Goal: Transaction & Acquisition: Purchase product/service

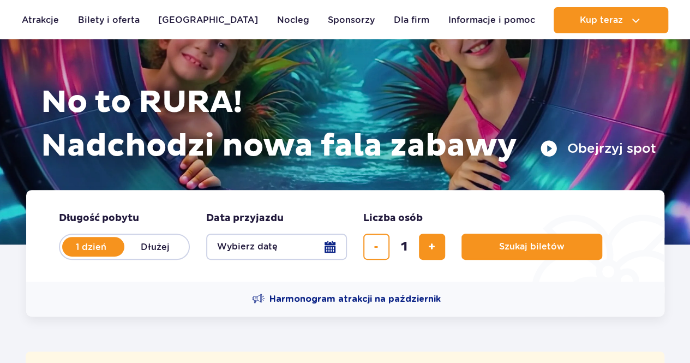
scroll to position [109, 0]
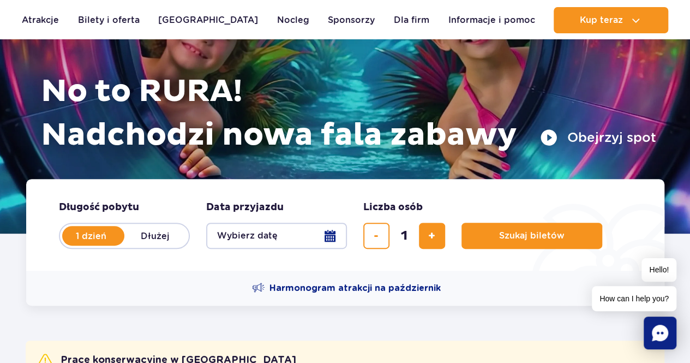
click at [331, 236] on button "Wybierz datę" at bounding box center [276, 235] width 141 height 26
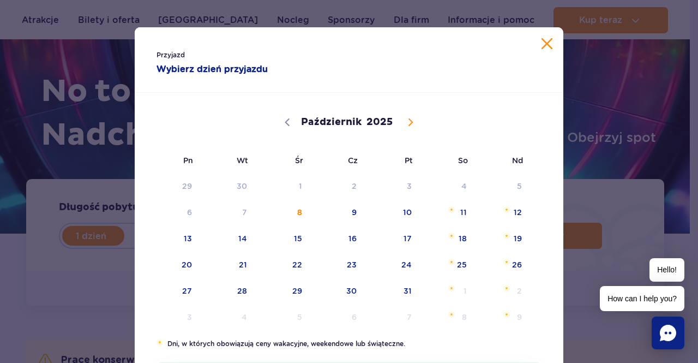
click at [401, 124] on span at bounding box center [410, 122] width 19 height 19
select select "10"
click at [501, 215] on span "9" at bounding box center [502, 212] width 55 height 25
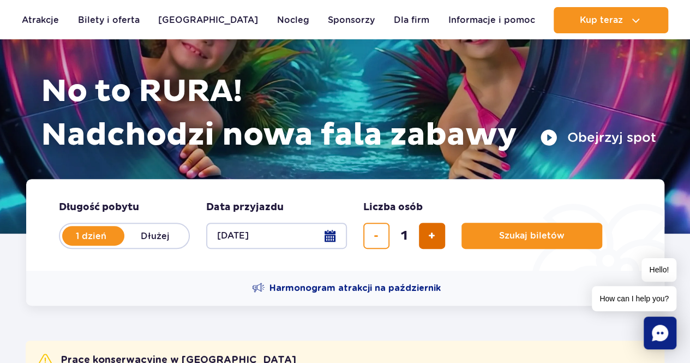
click at [432, 243] on button "dodaj bilet" at bounding box center [432, 235] width 26 height 26
click at [437, 235] on button "dodaj bilet" at bounding box center [432, 235] width 26 height 26
type input "3"
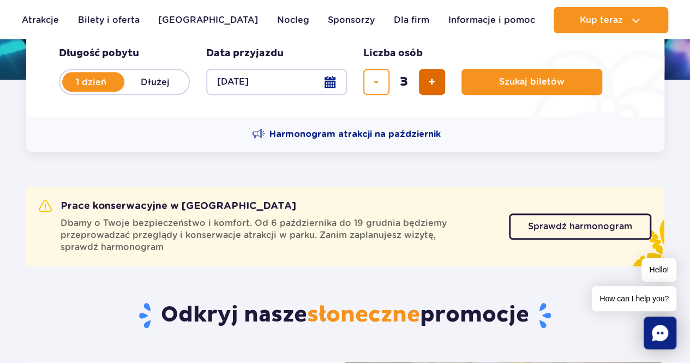
scroll to position [273, 0]
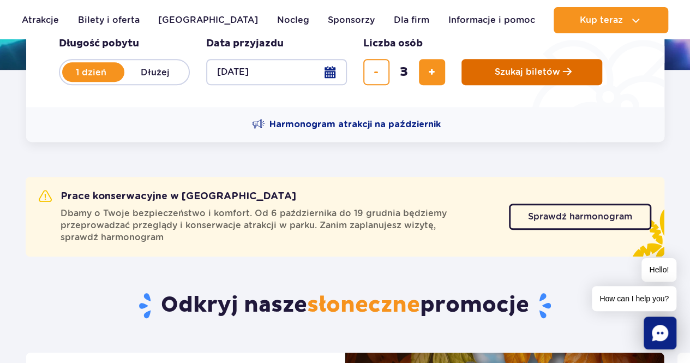
click at [552, 80] on button "Szukaj biletów" at bounding box center [531, 72] width 141 height 26
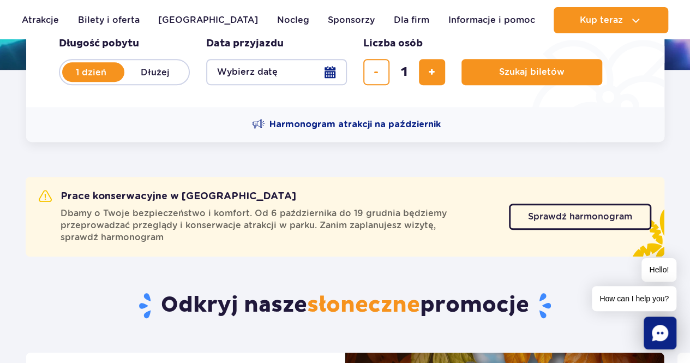
click at [326, 76] on button "Wybierz datę" at bounding box center [276, 72] width 141 height 26
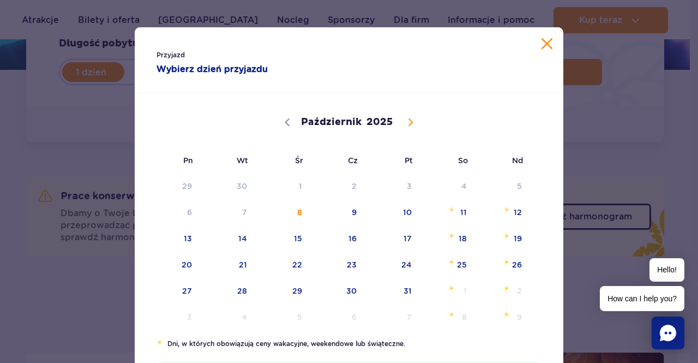
click at [403, 130] on span at bounding box center [410, 122] width 19 height 19
select select "10"
click at [179, 239] on span "10" at bounding box center [173, 238] width 55 height 25
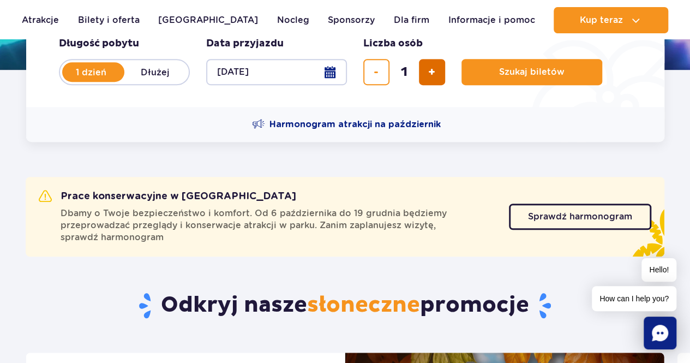
click at [423, 71] on button "dodaj bilet" at bounding box center [432, 72] width 26 height 26
type input "3"
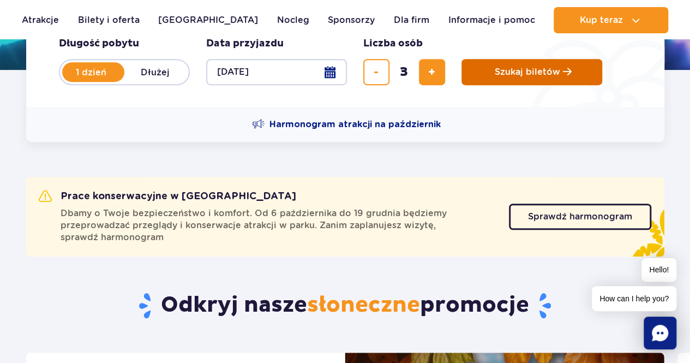
click at [475, 82] on button "Szukaj biletów" at bounding box center [531, 72] width 141 height 26
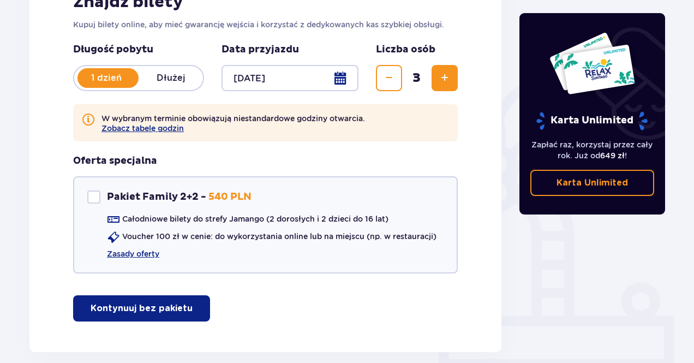
scroll to position [249, 0]
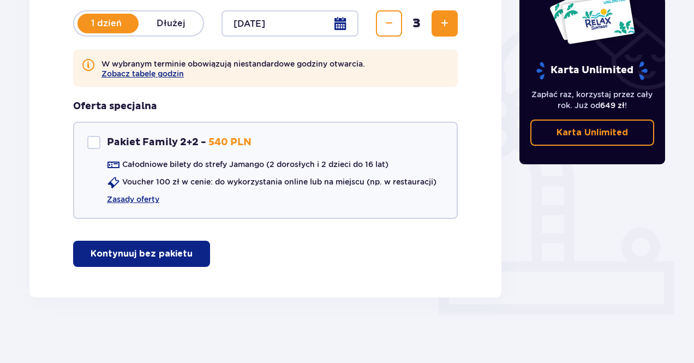
click at [134, 254] on p "Kontynuuj bez pakietu" at bounding box center [142, 254] width 102 height 12
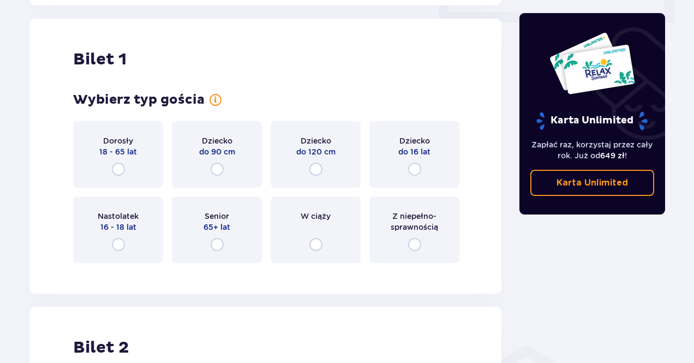
scroll to position [546, 0]
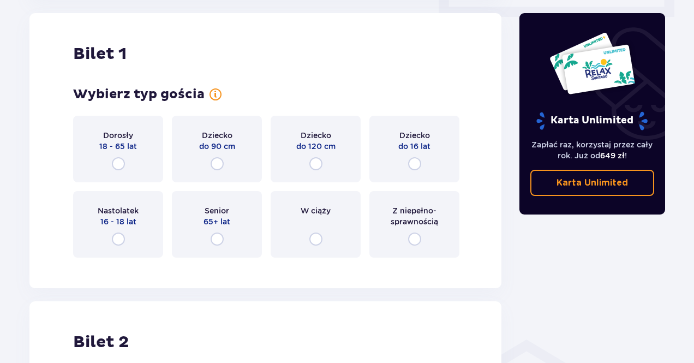
click at [123, 165] on input "radio" at bounding box center [118, 163] width 13 height 13
radio input "true"
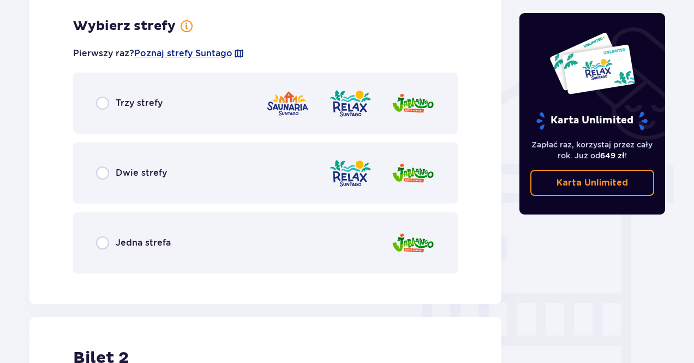
scroll to position [812, 0]
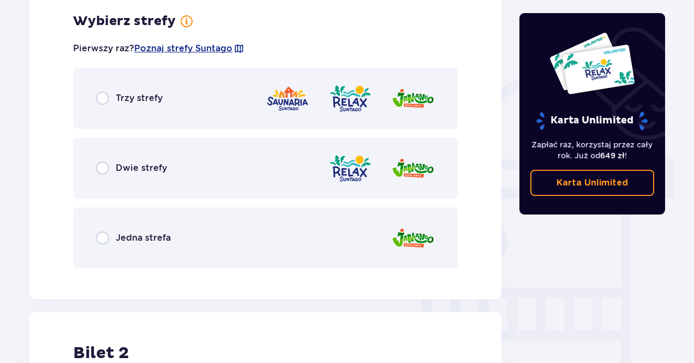
click at [112, 173] on div "Dwie strefy" at bounding box center [131, 167] width 71 height 13
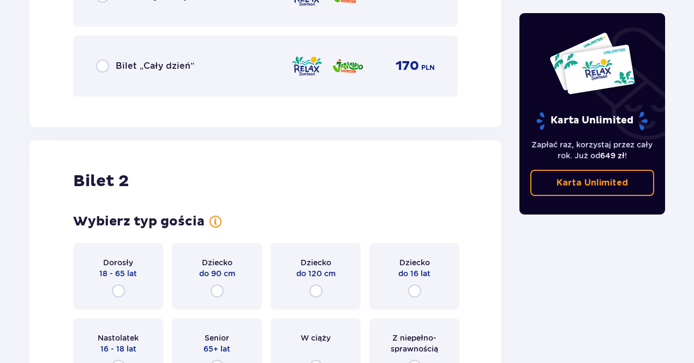
scroll to position [1308, 0]
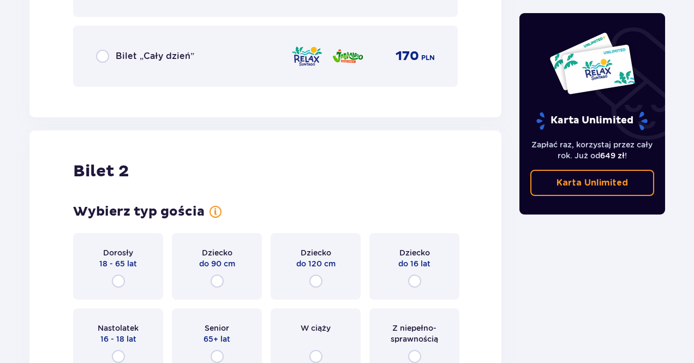
click at [147, 62] on span "Bilet „Cały dzień”" at bounding box center [155, 56] width 79 height 12
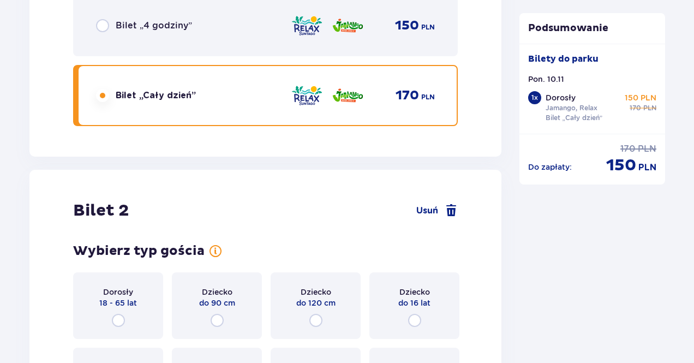
scroll to position [1262, 0]
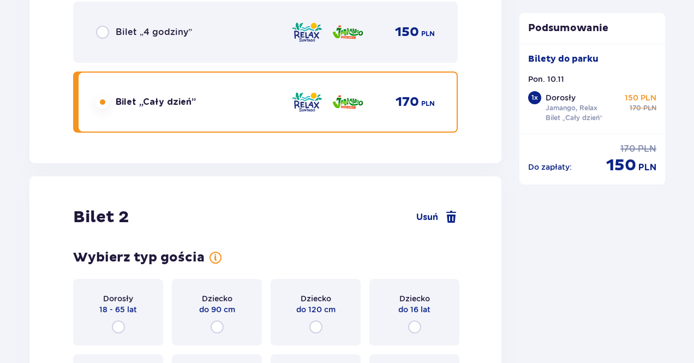
click at [144, 29] on span "Bilet „4 godziny”" at bounding box center [154, 32] width 76 height 12
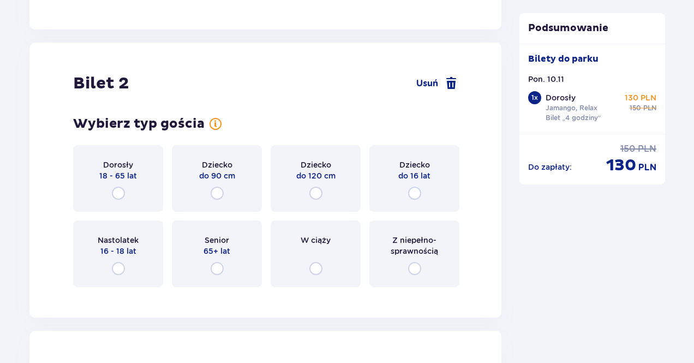
scroll to position [1425, 0]
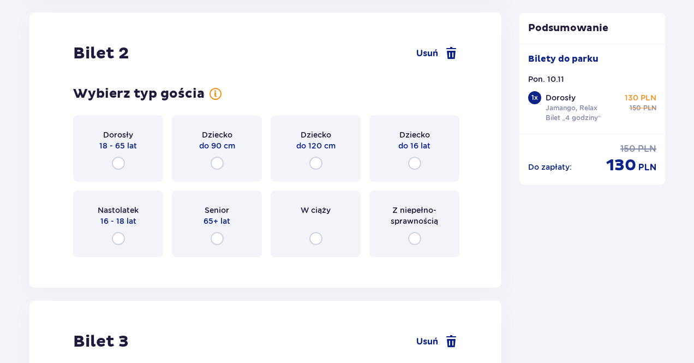
click at [124, 160] on input "radio" at bounding box center [118, 162] width 13 height 13
radio input "true"
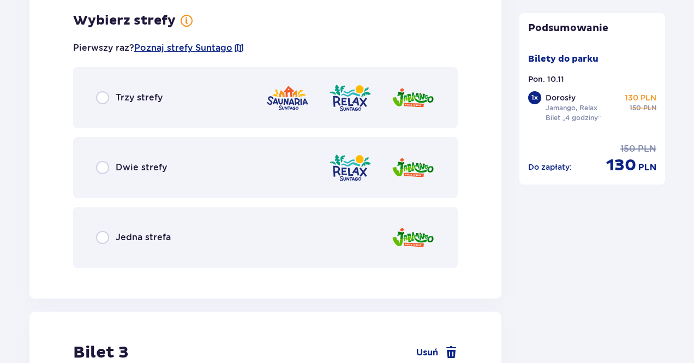
click at [105, 160] on div "Dwie strefy" at bounding box center [265, 167] width 384 height 61
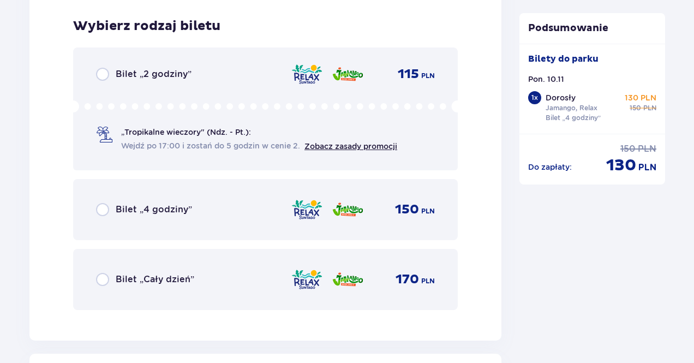
scroll to position [1968, 0]
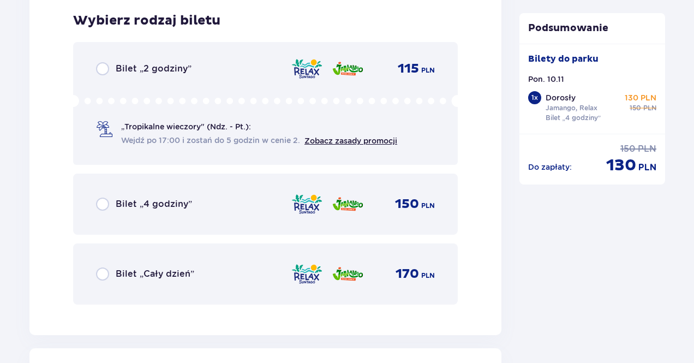
click at [212, 190] on div "Bilet „4 godziny” 150 PLN" at bounding box center [265, 203] width 384 height 61
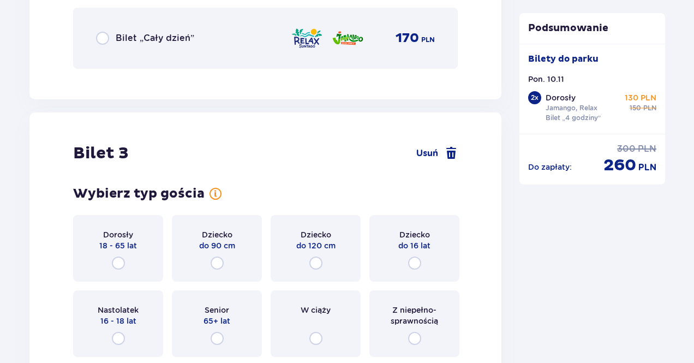
scroll to position [2303, 0]
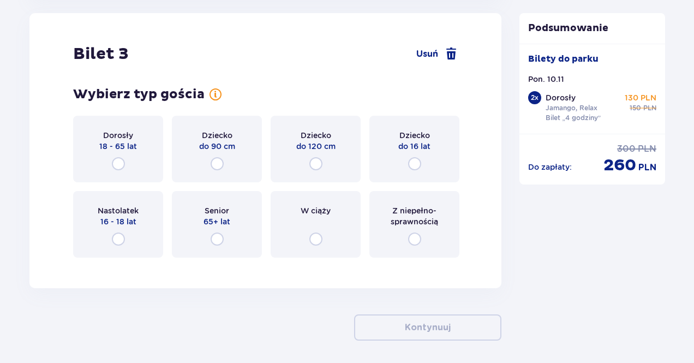
click at [222, 161] on input "radio" at bounding box center [216, 163] width 13 height 13
radio input "true"
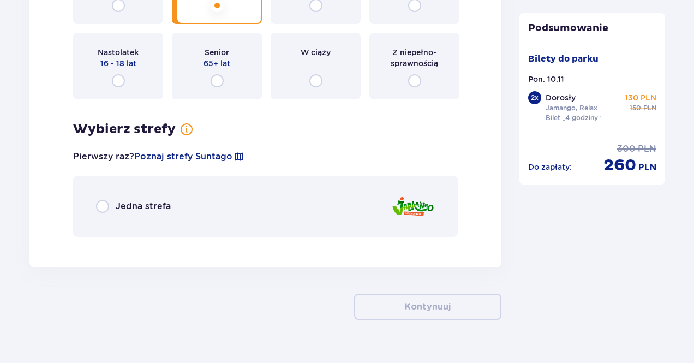
scroll to position [2484, 0]
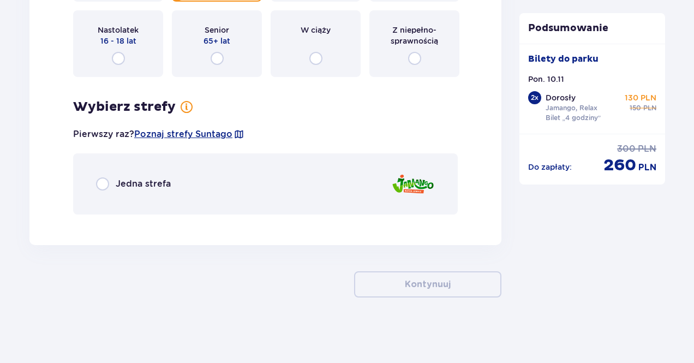
click at [157, 180] on span "Jedna strefa" at bounding box center [143, 184] width 55 height 12
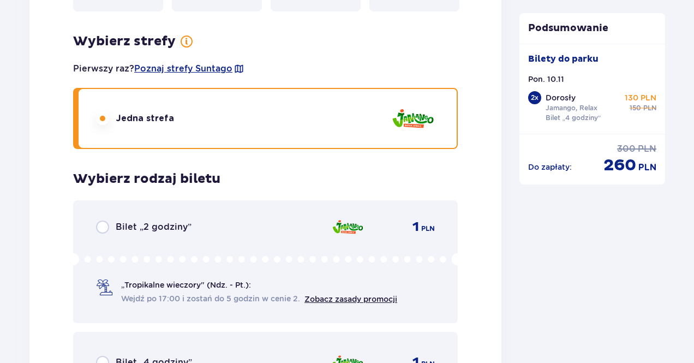
scroll to position [2652, 0]
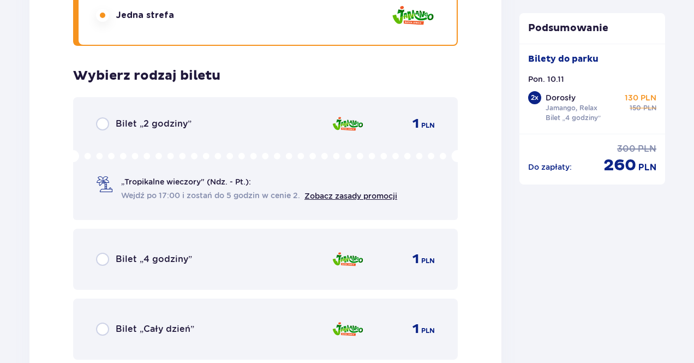
click at [249, 255] on div "Bilet „4 godziny” 1 PLN" at bounding box center [265, 259] width 339 height 23
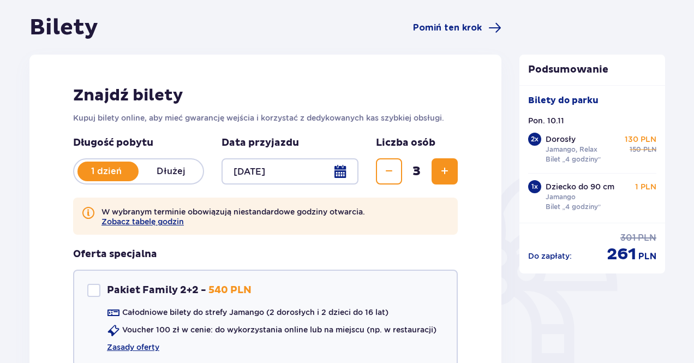
scroll to position [0, 0]
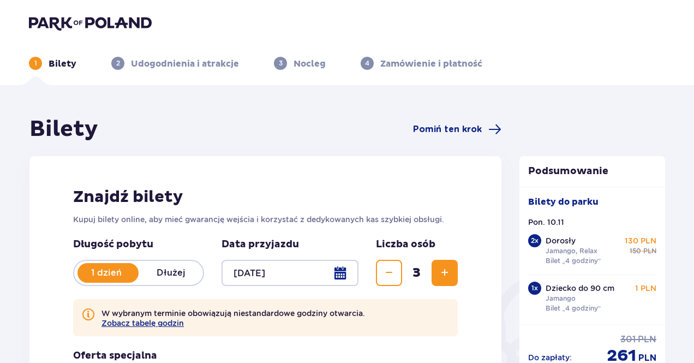
click at [124, 25] on img at bounding box center [90, 22] width 123 height 15
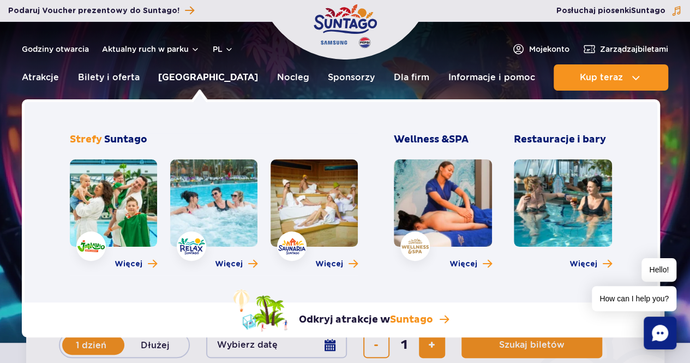
click at [212, 79] on link "[GEOGRAPHIC_DATA]" at bounding box center [208, 77] width 100 height 26
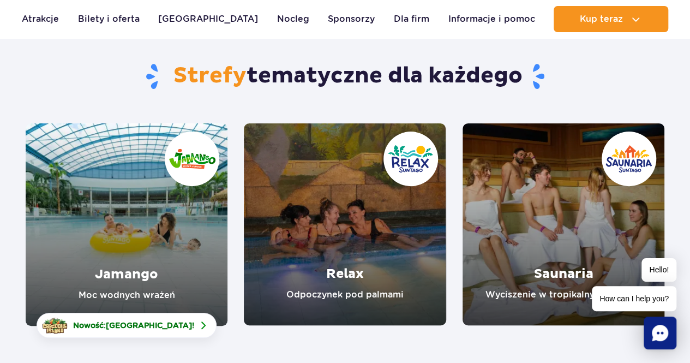
scroll to position [109, 0]
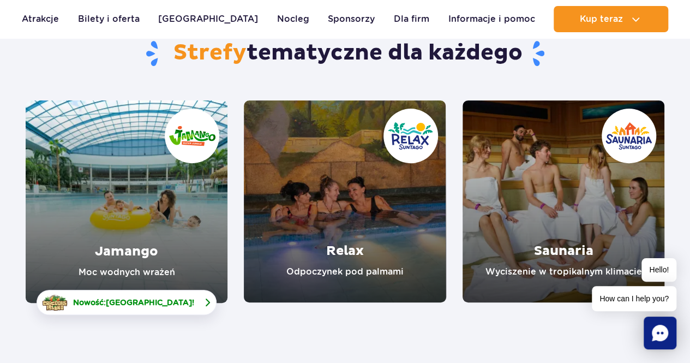
click at [172, 304] on span "[GEOGRAPHIC_DATA]" at bounding box center [149, 302] width 86 height 9
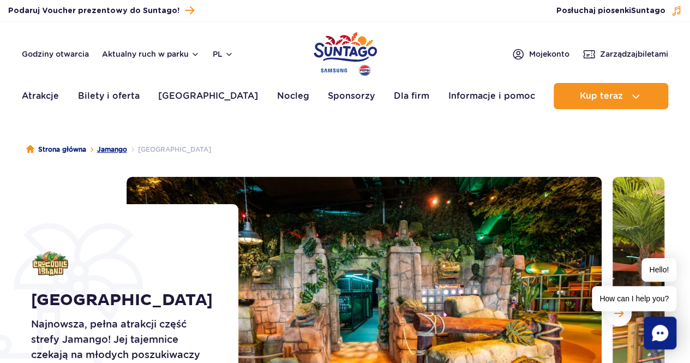
click at [103, 149] on link "Jamango" at bounding box center [112, 149] width 30 height 11
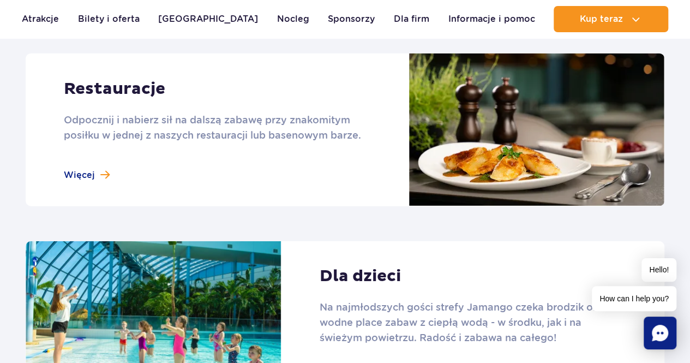
scroll to position [1472, 0]
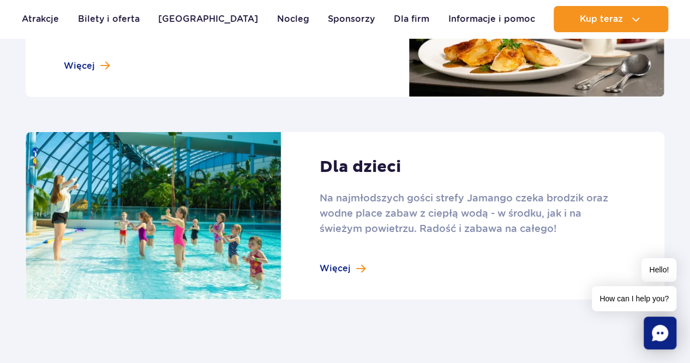
click at [382, 235] on link at bounding box center [345, 216] width 639 height 168
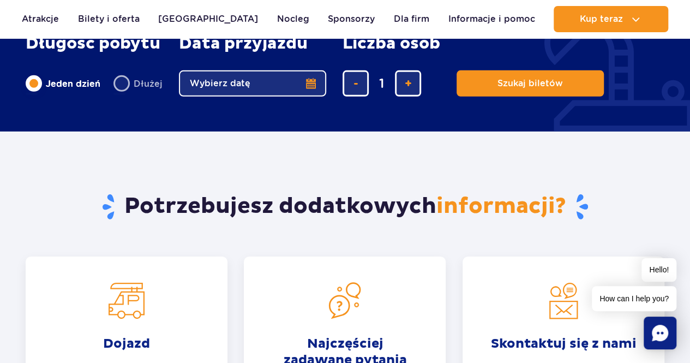
scroll to position [1527, 0]
